Goal: Understand site structure: Grasp the organization and layout of the website

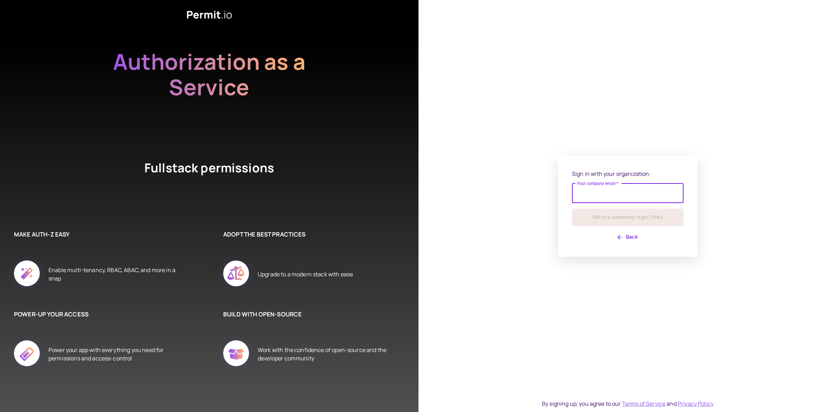
click at [638, 200] on input "Your company email   *" at bounding box center [628, 194] width 112 height 20
drag, startPoint x: 643, startPoint y: 186, endPoint x: 656, endPoint y: 199, distance: 19.0
click at [643, 186] on input "Your company email   *" at bounding box center [628, 189] width 112 height 20
type input "**********"
click at [625, 217] on button "Get my company login links" at bounding box center [628, 217] width 112 height 17
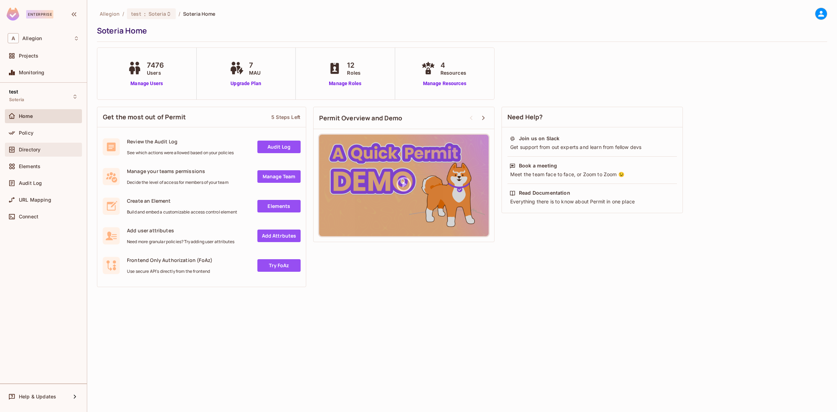
click at [42, 154] on div "Directory" at bounding box center [44, 149] width 72 height 8
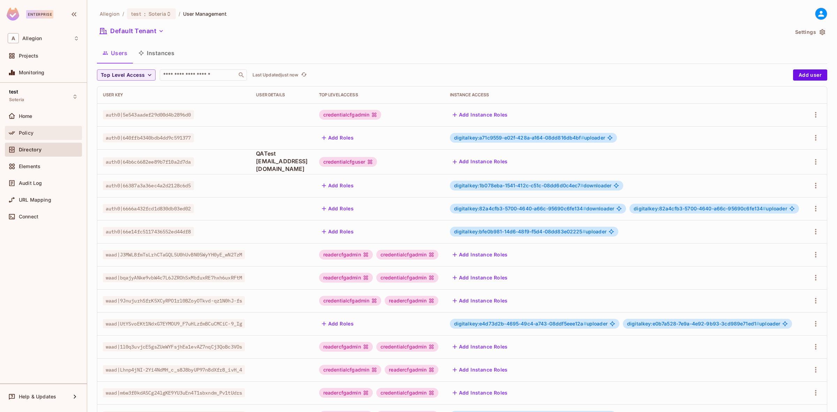
click at [51, 136] on div "Policy" at bounding box center [44, 133] width 72 height 8
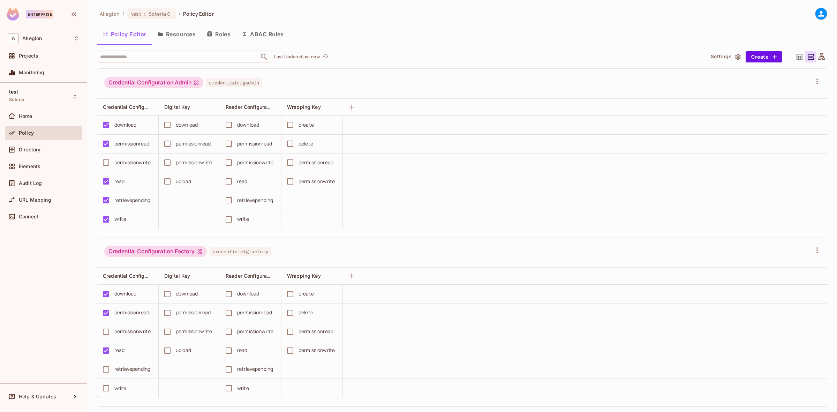
click at [191, 30] on button "Resources" at bounding box center [176, 33] width 49 height 17
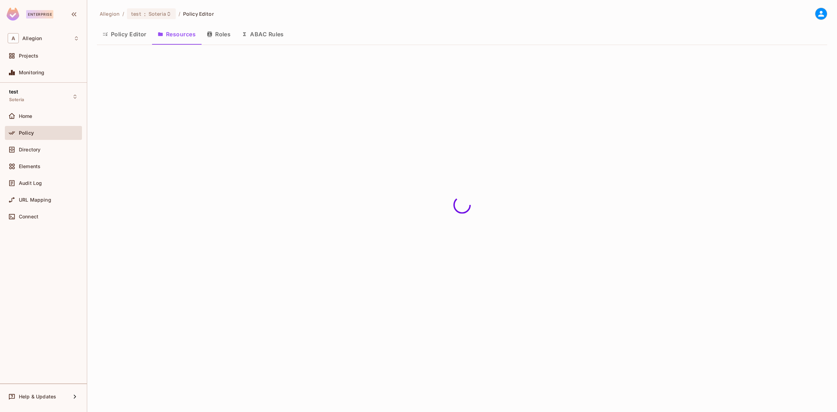
click at [224, 32] on button "Roles" at bounding box center [218, 33] width 35 height 17
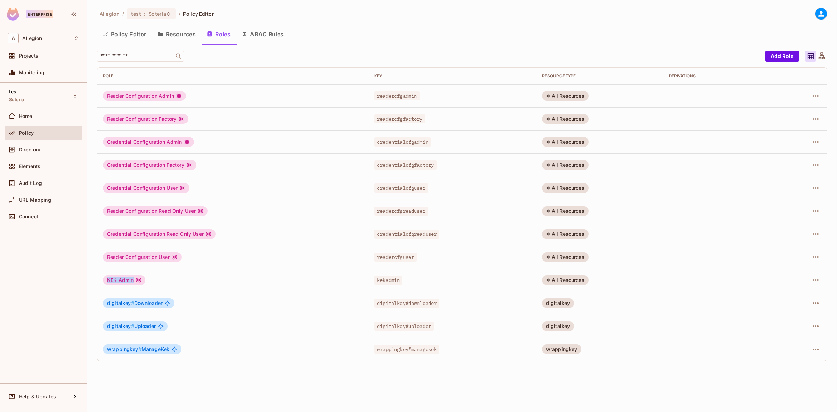
drag, startPoint x: 106, startPoint y: 281, endPoint x: 134, endPoint y: 281, distance: 27.2
click at [134, 281] on div "KEK Admin" at bounding box center [124, 280] width 43 height 10
